Goal: Find specific page/section: Find specific page/section

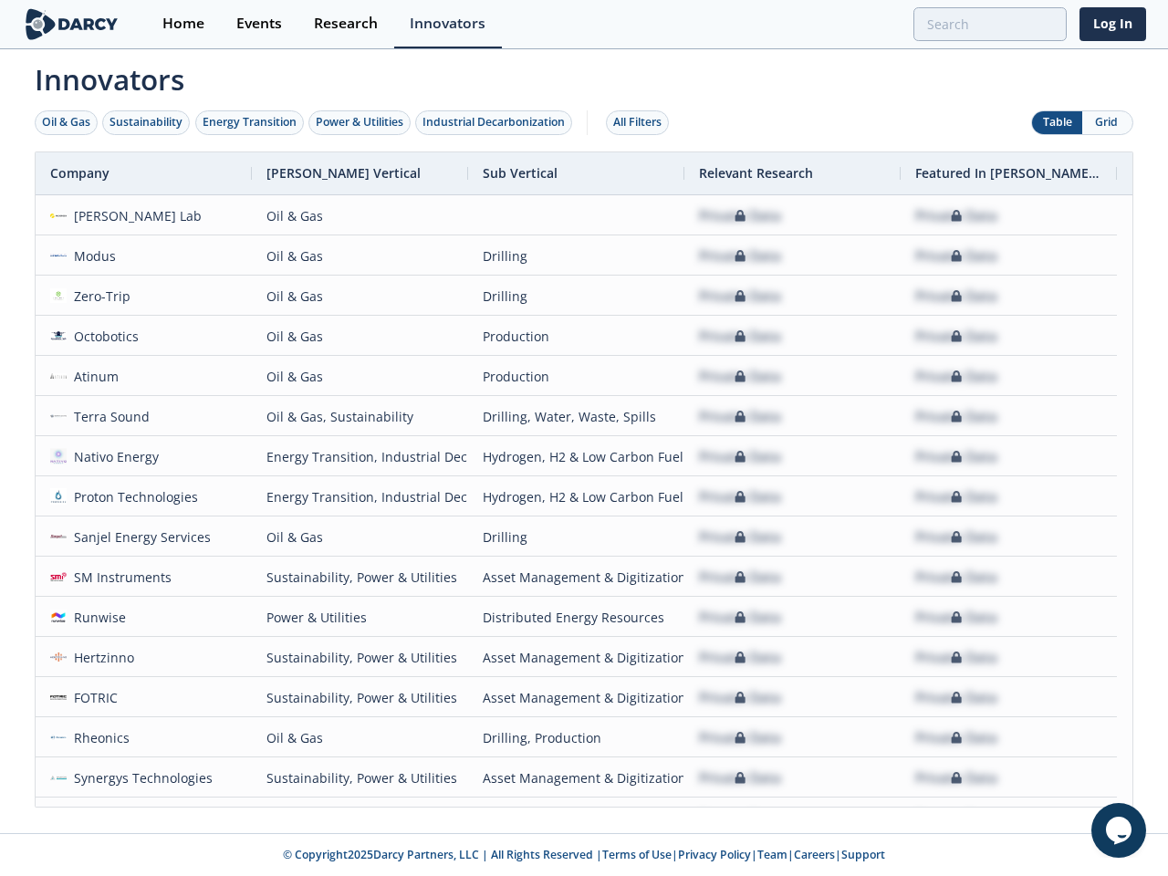
click at [67, 122] on div "Oil & Gas" at bounding box center [66, 122] width 48 height 16
click at [147, 122] on div "Sustainability" at bounding box center [146, 122] width 73 height 16
click at [250, 122] on div "Energy Transition" at bounding box center [250, 122] width 94 height 16
click at [361, 122] on div "Power & Utilities" at bounding box center [360, 122] width 88 height 16
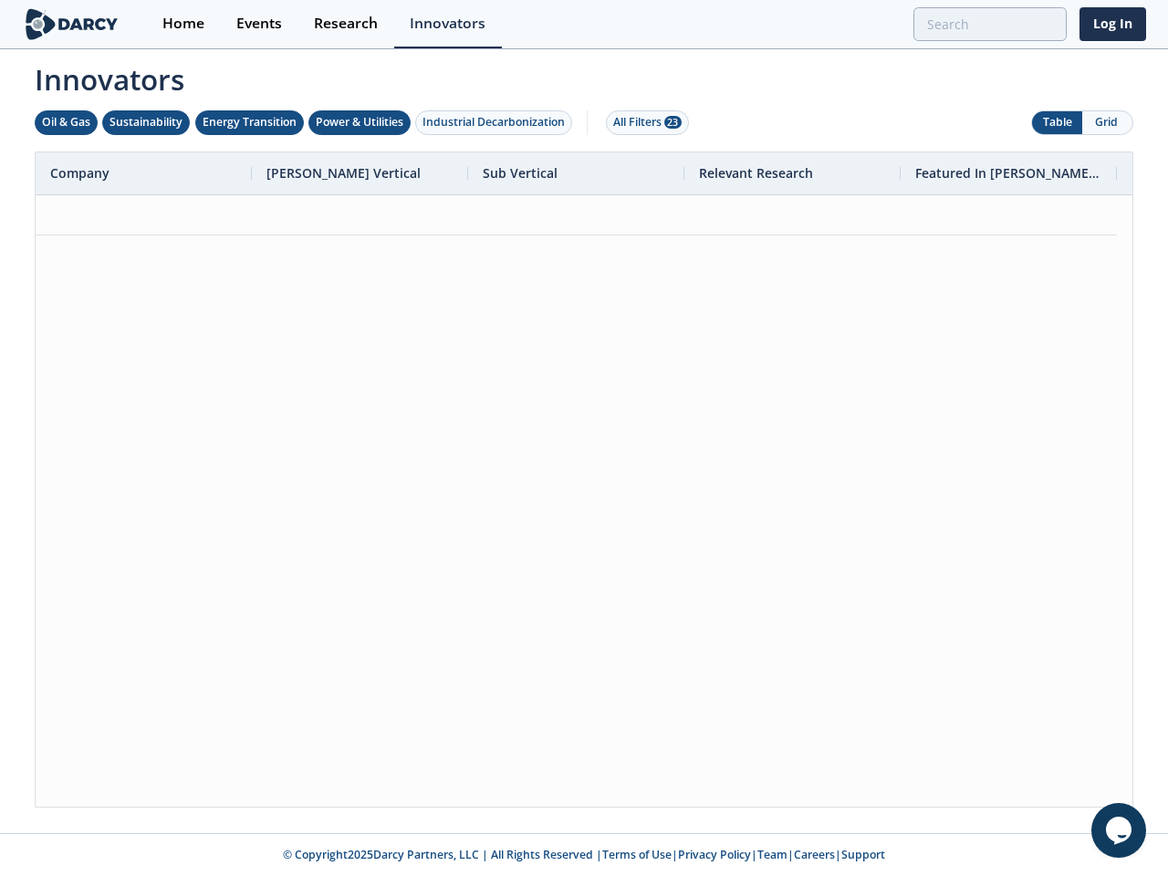
click at [497, 122] on div "Industrial Decarbonization" at bounding box center [494, 122] width 142 height 16
click at [643, 122] on div "All Filters 28" at bounding box center [647, 122] width 68 height 16
